Goal: Find specific page/section: Find specific page/section

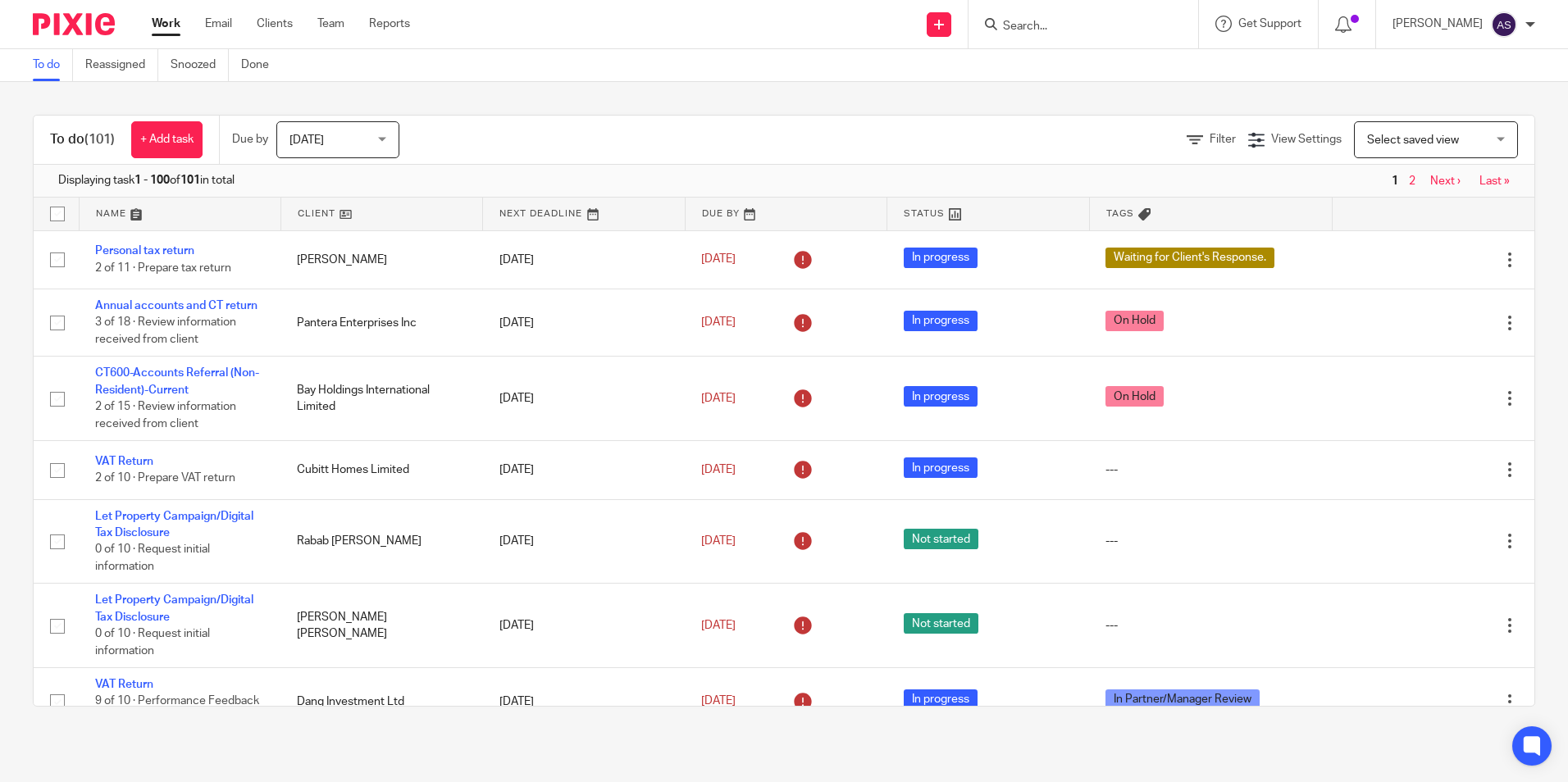
click at [1059, 27] on input "Search" at bounding box center [1075, 27] width 147 height 15
click at [1075, 57] on link at bounding box center [1136, 70] width 277 height 37
click at [1058, 16] on form "chalet" at bounding box center [1089, 24] width 175 height 20
click at [1052, 28] on input "chalet" at bounding box center [1075, 27] width 147 height 15
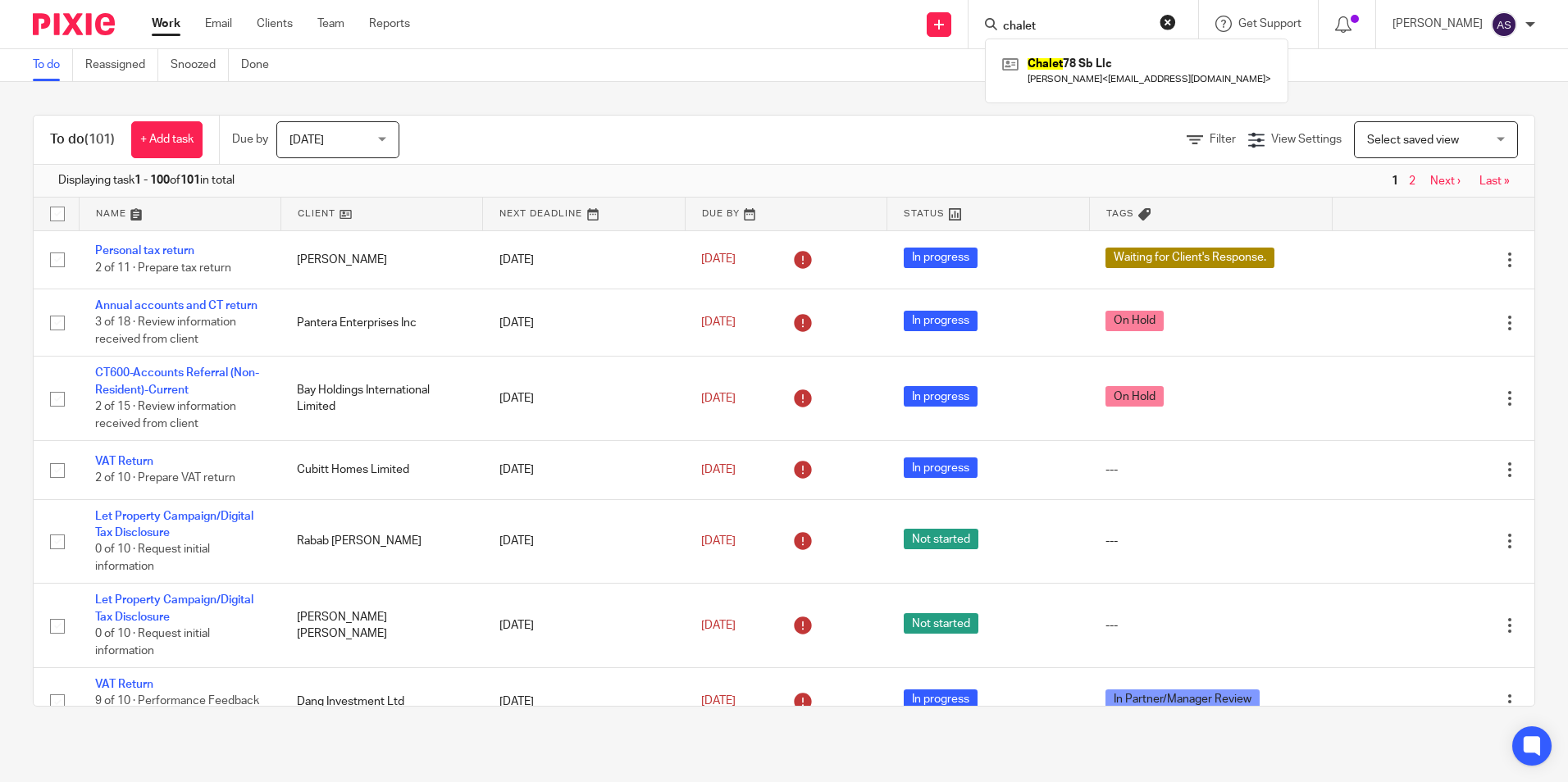
click at [1052, 28] on input "chalet" at bounding box center [1075, 27] width 147 height 15
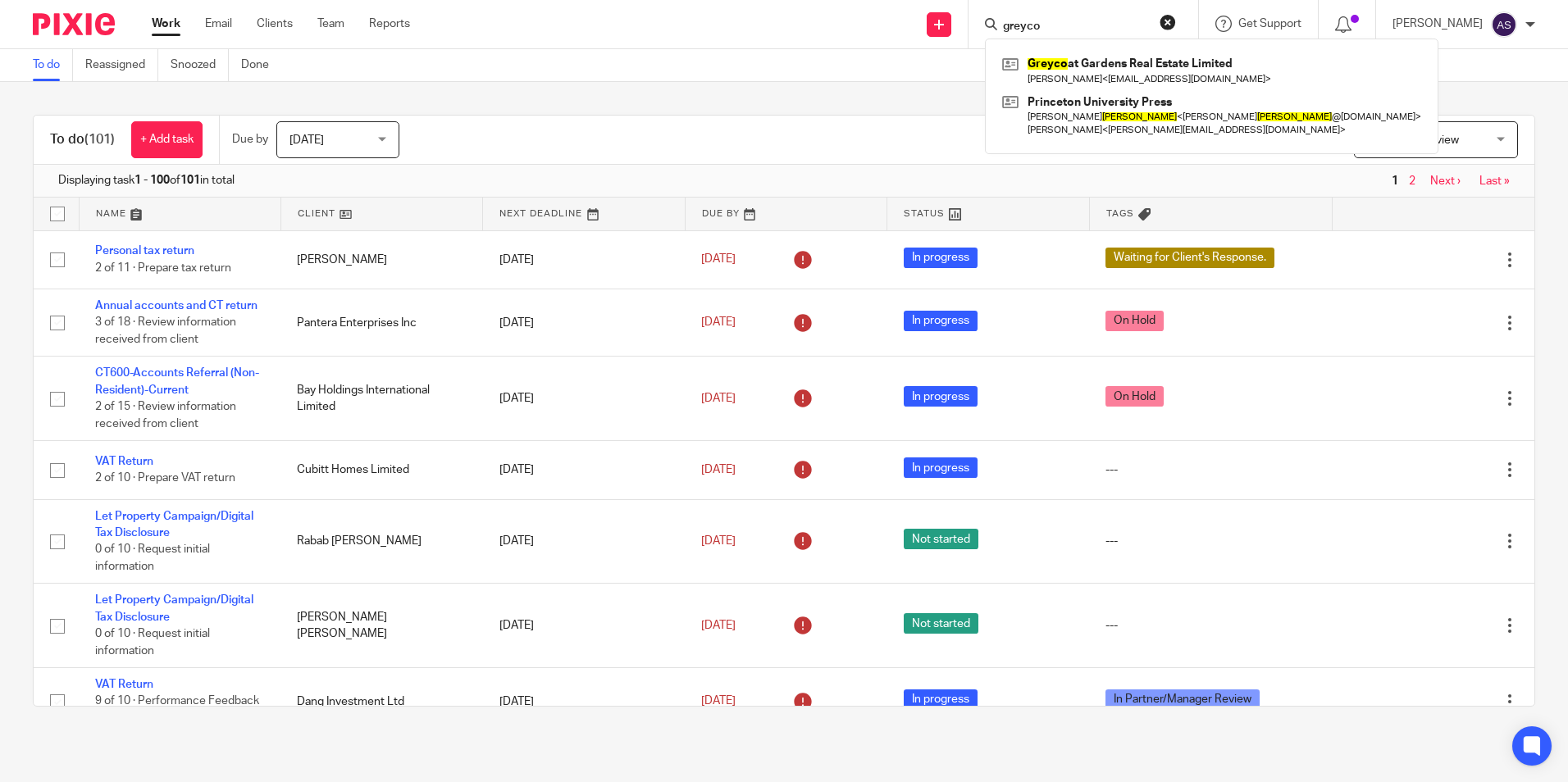
type input "greyco"
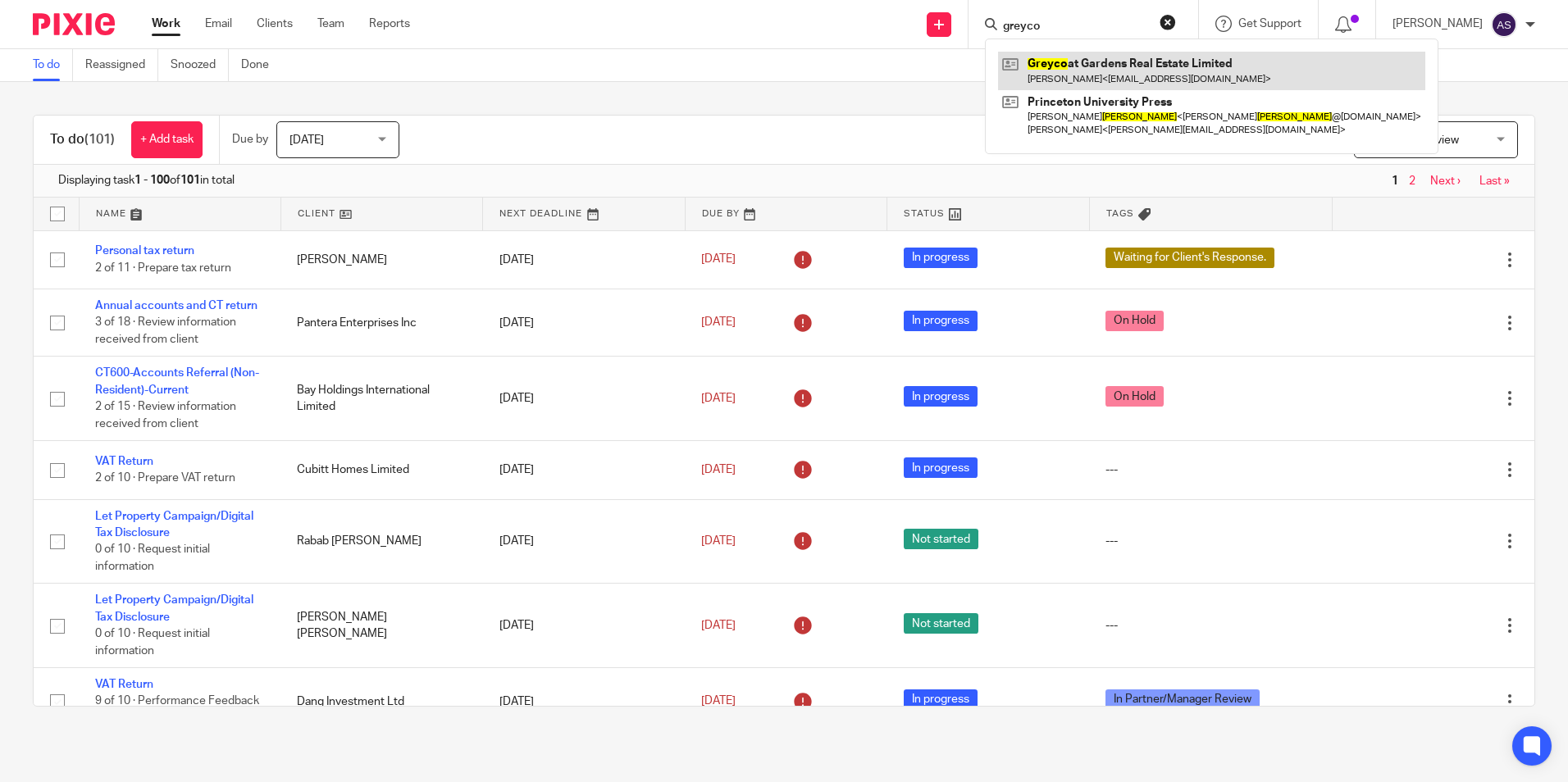
click at [1027, 75] on link at bounding box center [1211, 70] width 427 height 37
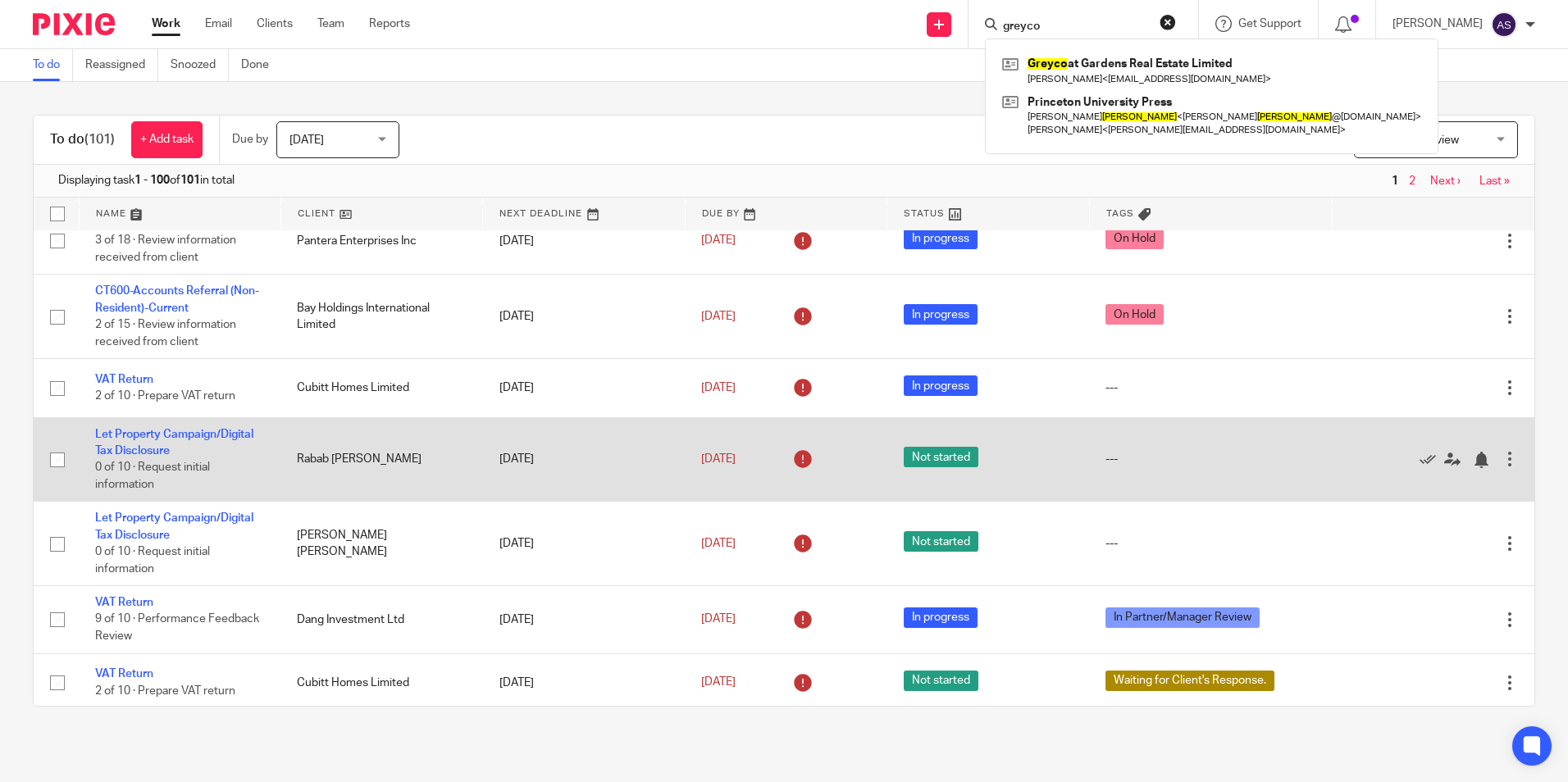
scroll to position [246, 0]
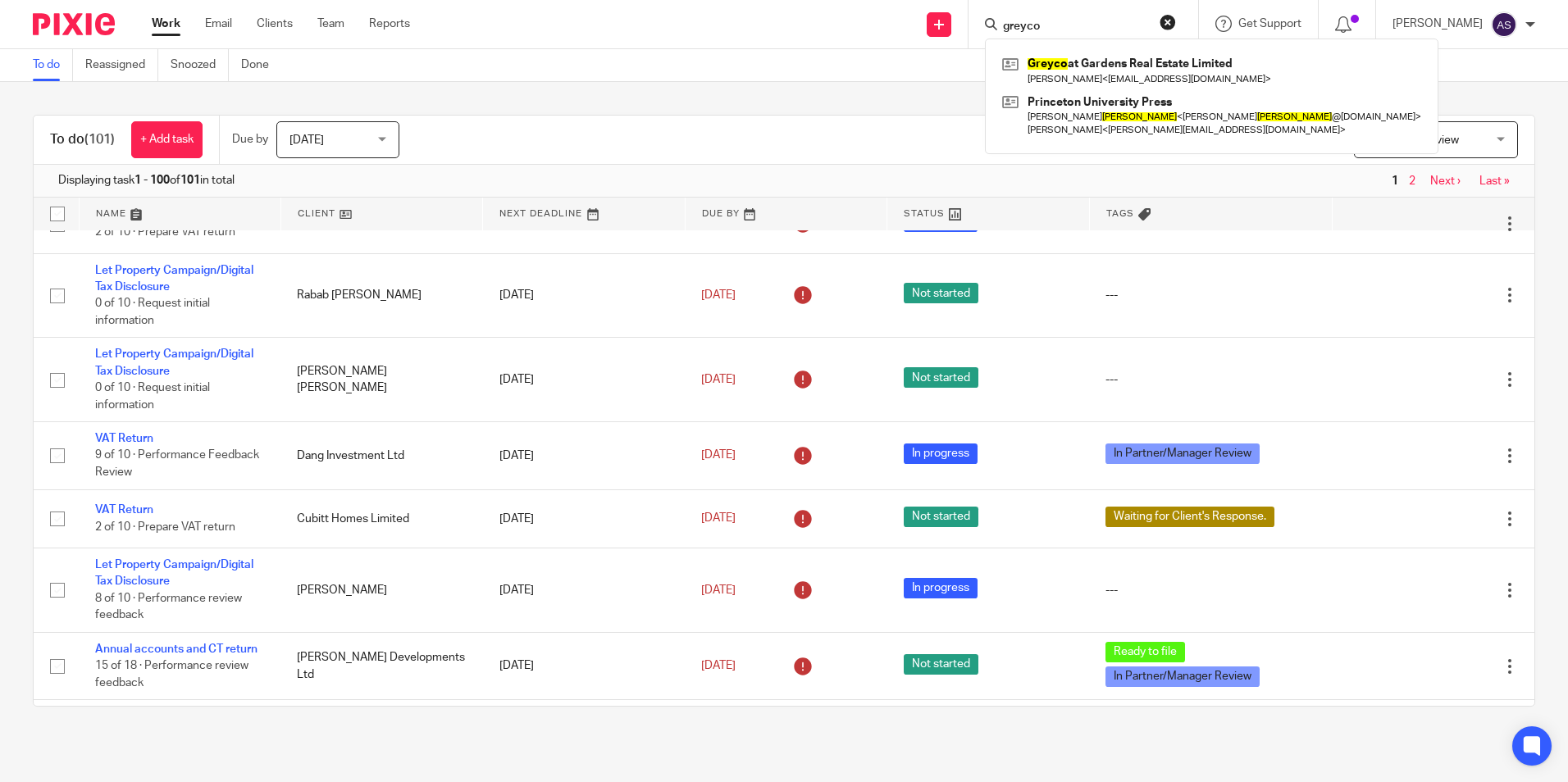
click at [766, 71] on div "To do Reassigned Snoozed Done" at bounding box center [784, 66] width 1568 height 33
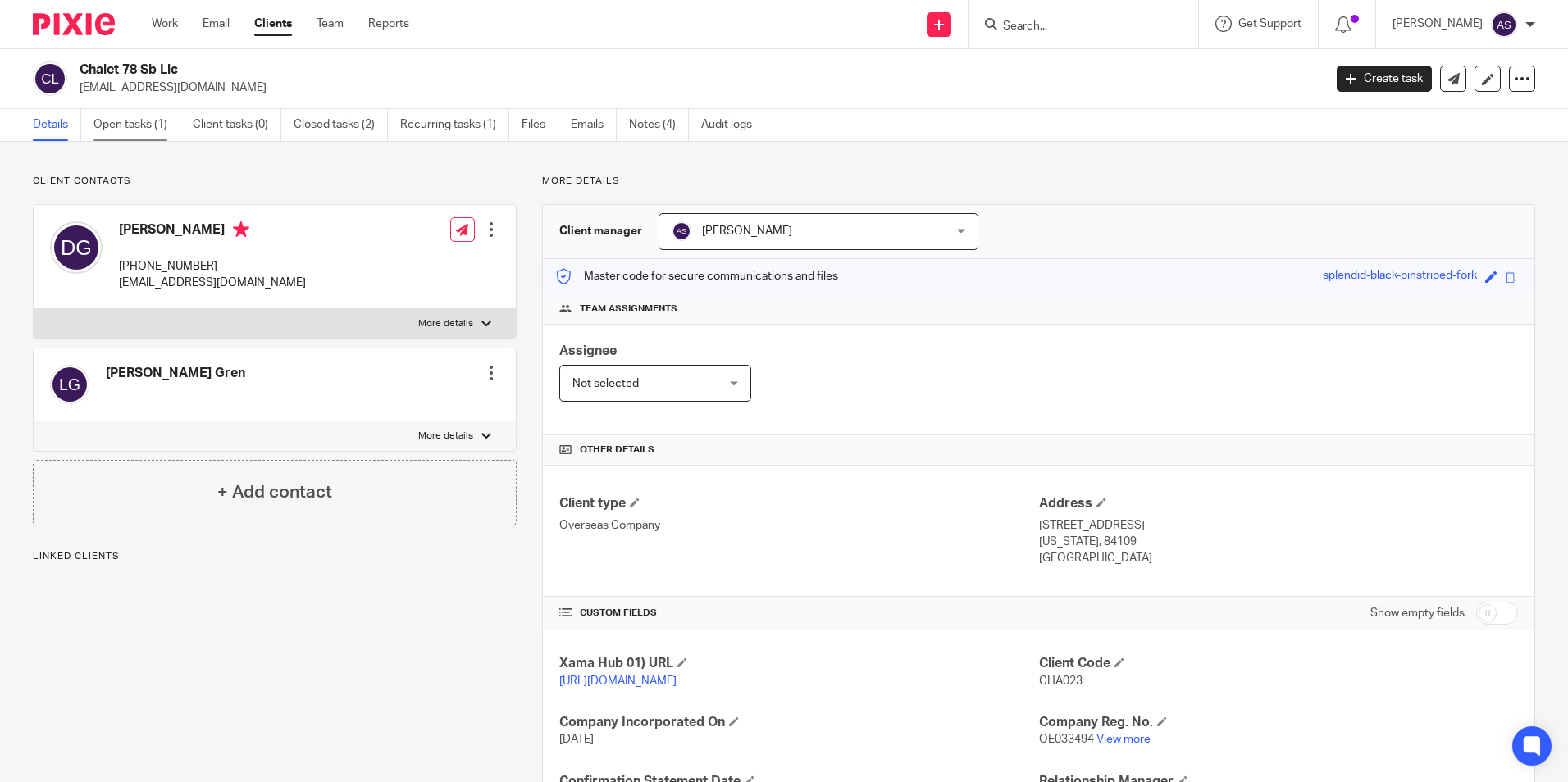
click at [162, 123] on link "Open tasks (1)" at bounding box center [136, 124] width 87 height 32
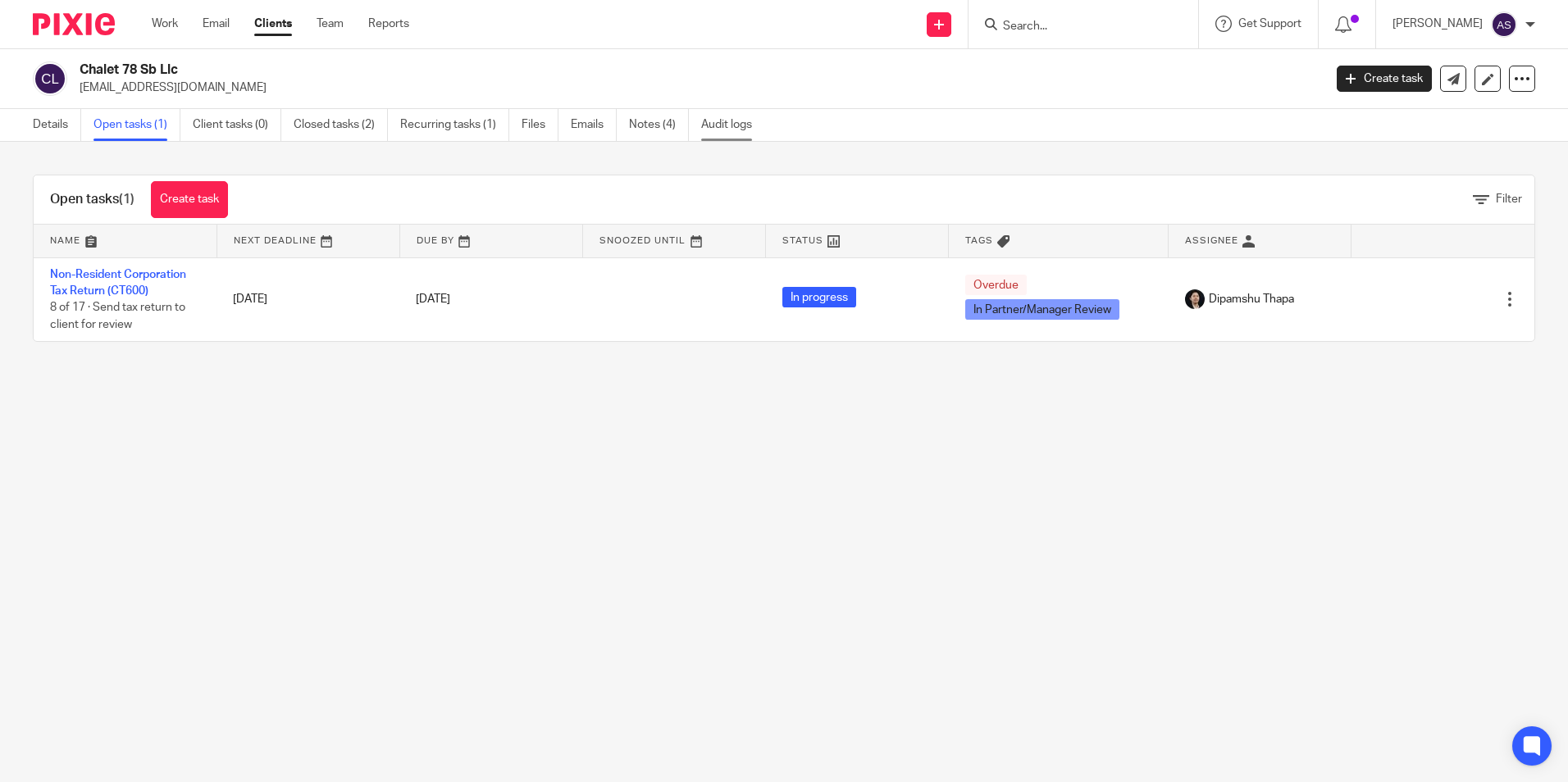
click at [732, 131] on link "Audit logs" at bounding box center [733, 124] width 63 height 32
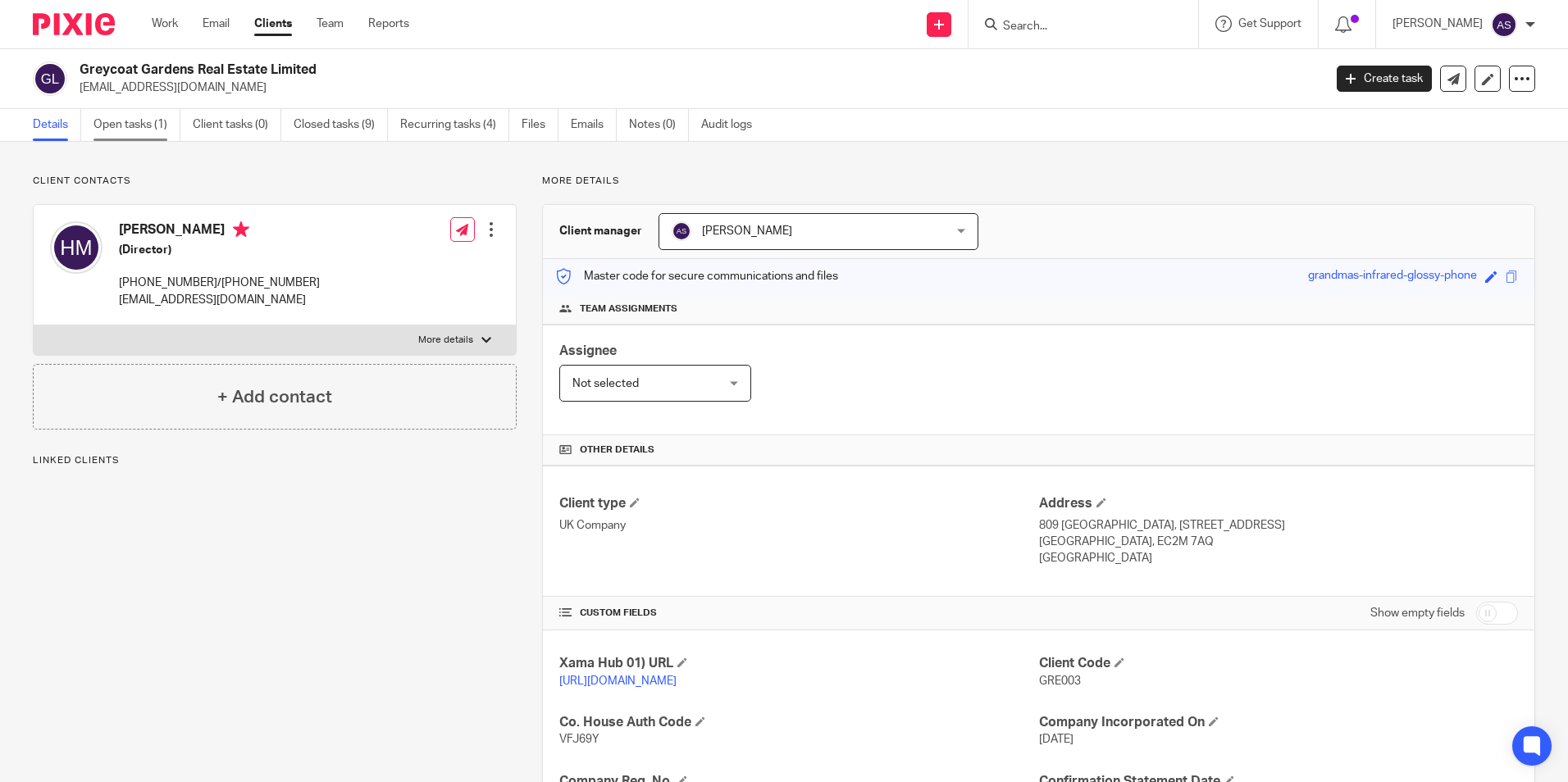
click at [137, 125] on link "Open tasks (1)" at bounding box center [136, 124] width 87 height 32
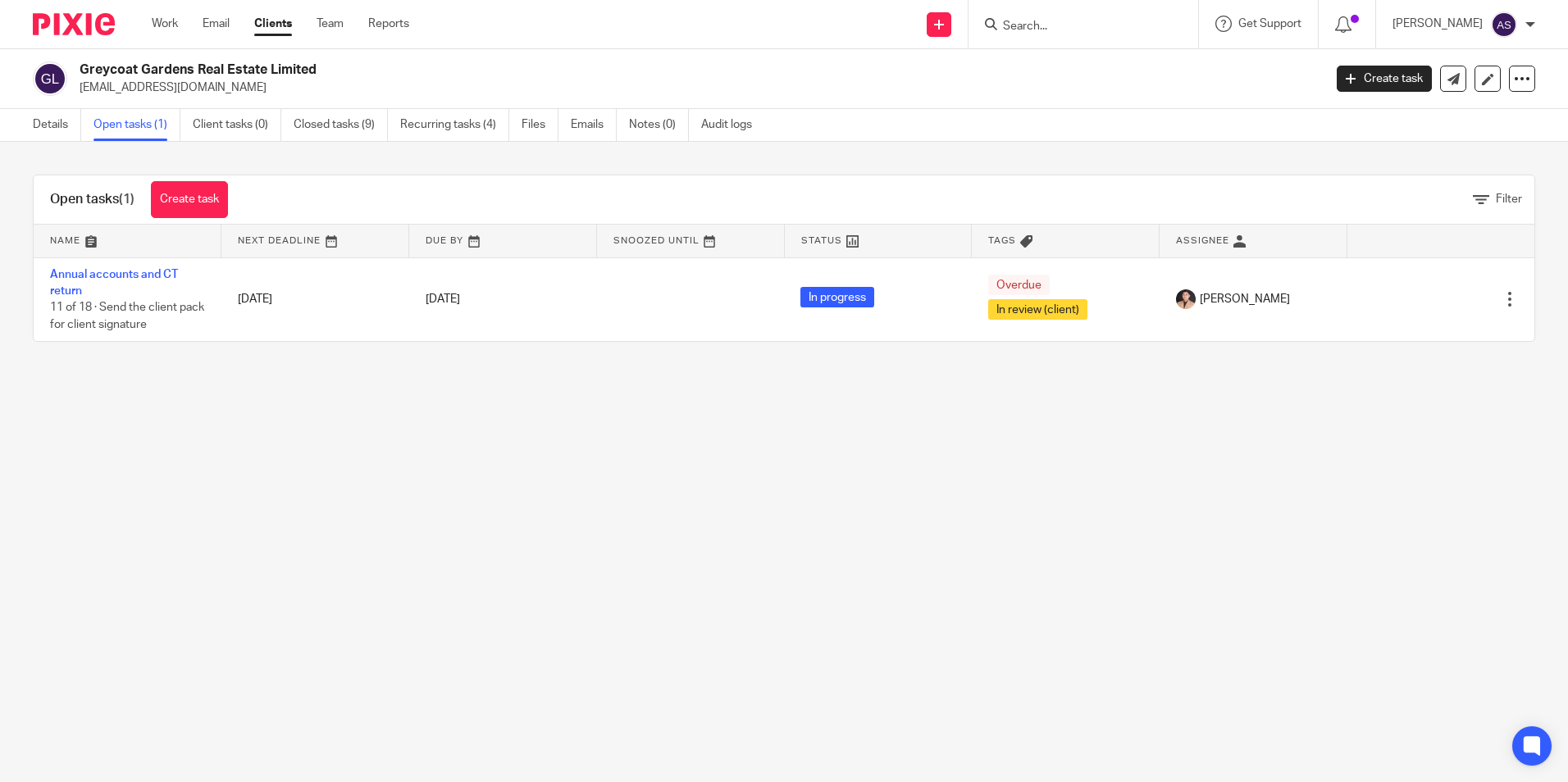
click at [209, 72] on h2 "Greycoat Gardens Real Estate Limited" at bounding box center [573, 70] width 986 height 17
copy div "Greycoat Gardens Real Estate Limited"
click at [150, 90] on p "[EMAIL_ADDRESS][DOMAIN_NAME]" at bounding box center [696, 88] width 1233 height 16
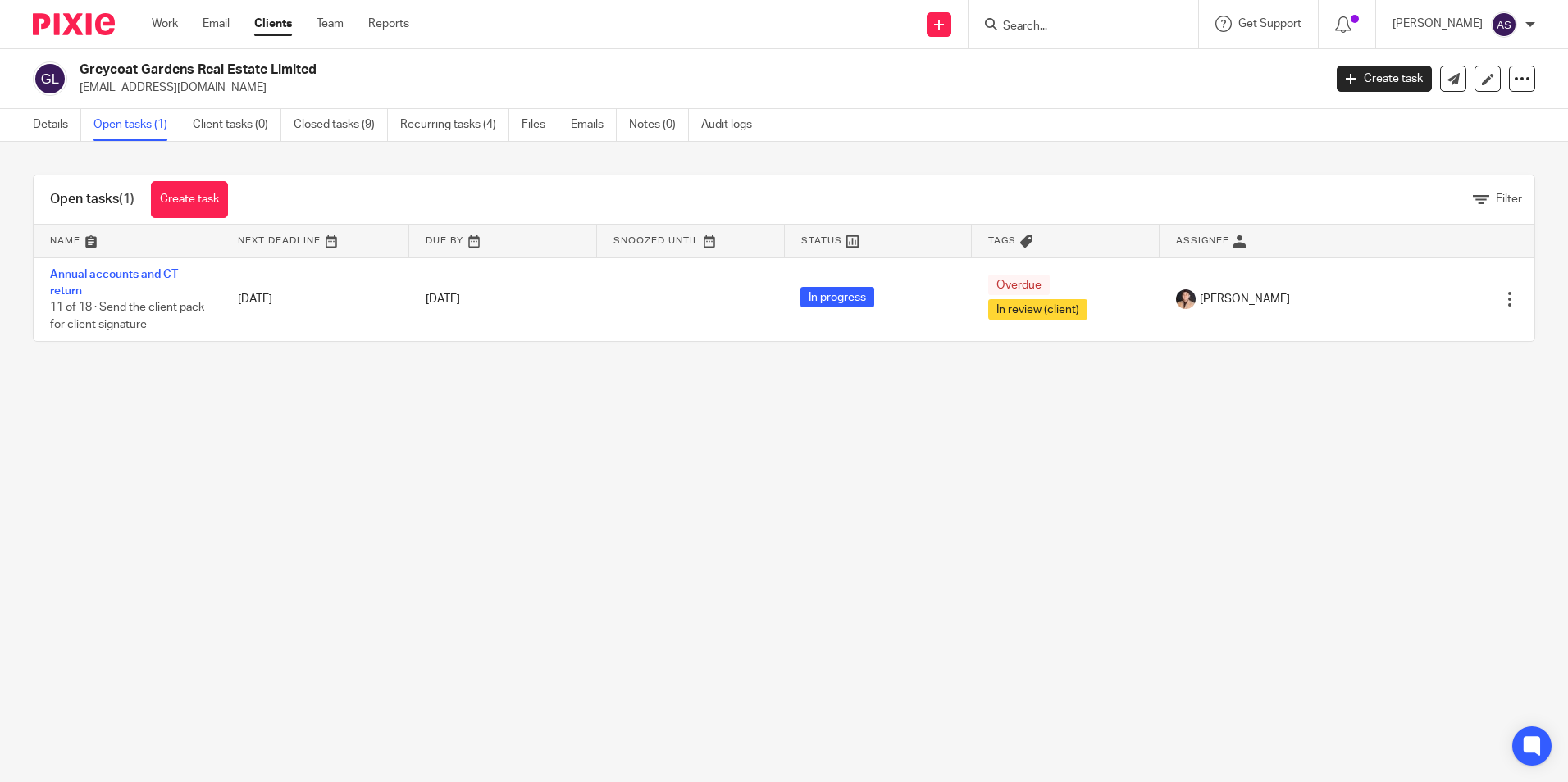
click at [150, 90] on p "[EMAIL_ADDRESS][DOMAIN_NAME]" at bounding box center [696, 88] width 1233 height 16
copy main "hodan_m@hotmail.co.uk Create task Update from Companies House Export data Merge…"
